Goal: Transaction & Acquisition: Purchase product/service

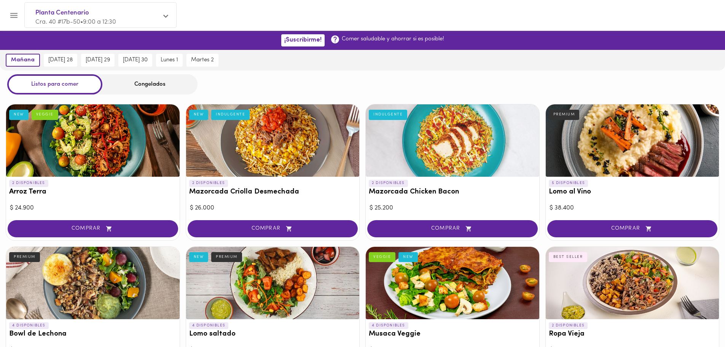
scroll to position [127, 0]
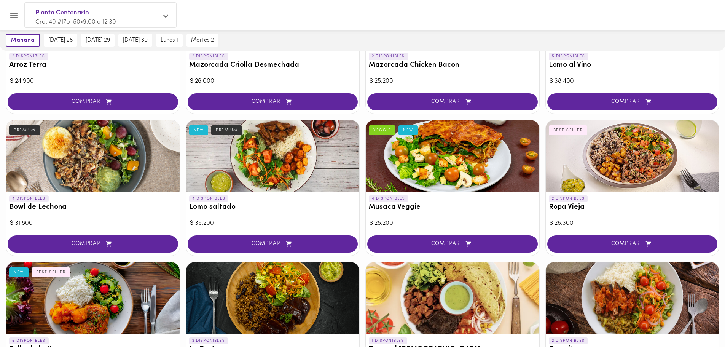
click at [506, 142] on div at bounding box center [452, 156] width 173 height 72
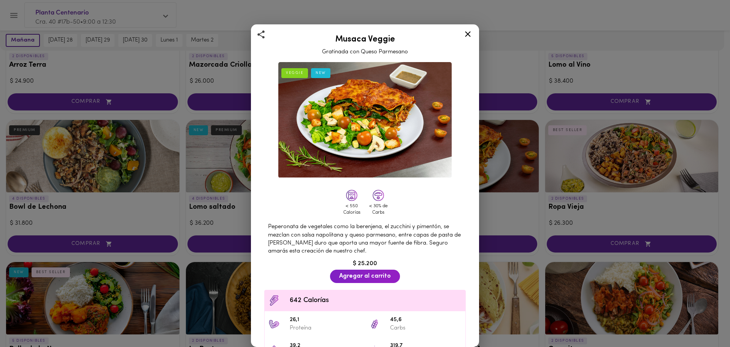
click at [466, 34] on icon at bounding box center [468, 34] width 10 height 10
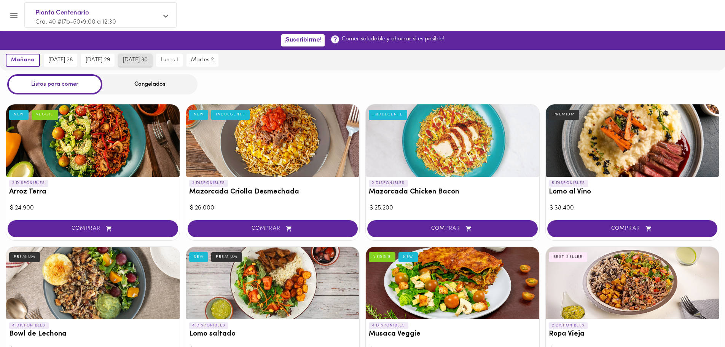
click at [133, 64] on span "[DATE] 30" at bounding box center [135, 60] width 25 height 7
click at [173, 59] on span "lunes 1" at bounding box center [168, 60] width 17 height 7
